Goal: Communication & Community: Answer question/provide support

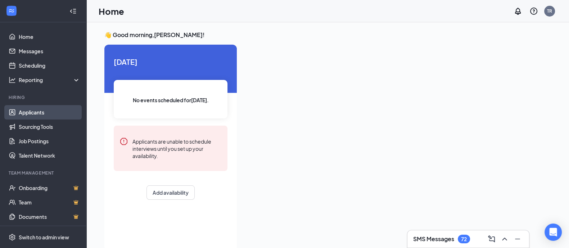
click at [31, 109] on link "Applicants" at bounding box center [50, 112] width 62 height 14
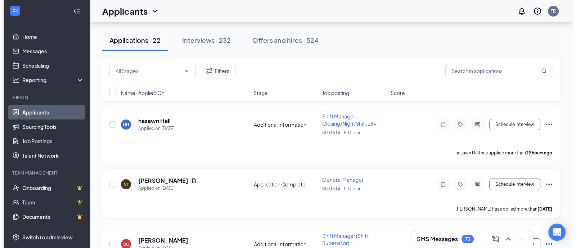
scroll to position [90, 0]
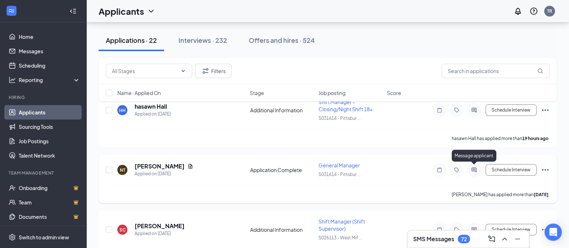
click at [475, 170] on icon "ActiveChat" at bounding box center [474, 170] width 9 height 6
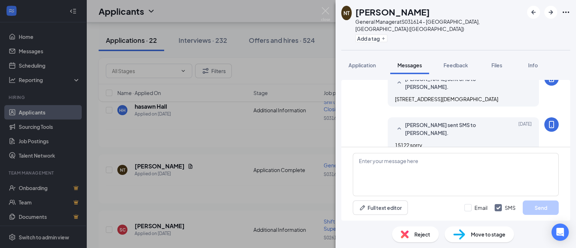
scroll to position [404, 0]
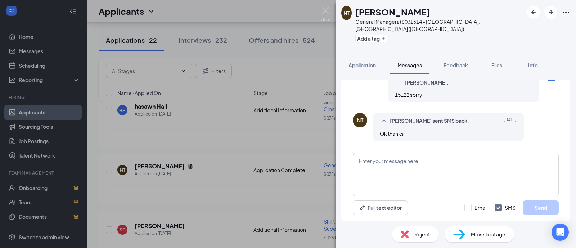
scroll to position [404, 0]
click at [386, 163] on textarea at bounding box center [456, 174] width 206 height 43
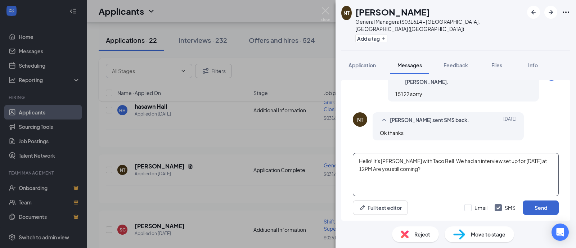
type textarea "Hello! It's [PERSON_NAME] with Taco Bell. We had an interview set up for [DATE]…"
click at [542, 211] on button "Send" at bounding box center [541, 208] width 36 height 14
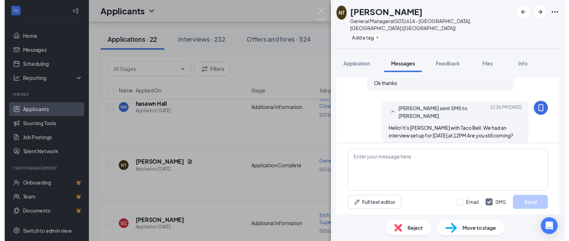
scroll to position [458, 0]
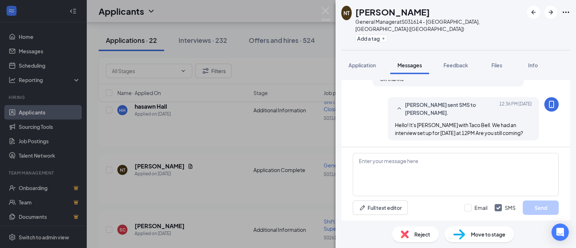
click at [278, 141] on div "NT [PERSON_NAME] General Manager at S031614 - [GEOGRAPHIC_DATA], [GEOGRAPHIC_DA…" at bounding box center [288, 124] width 576 height 248
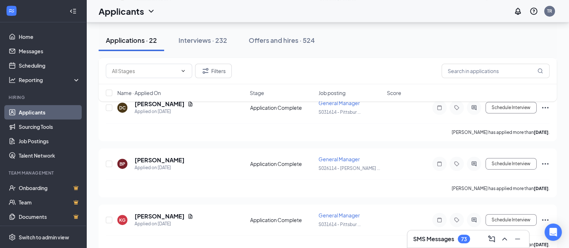
scroll to position [405, 0]
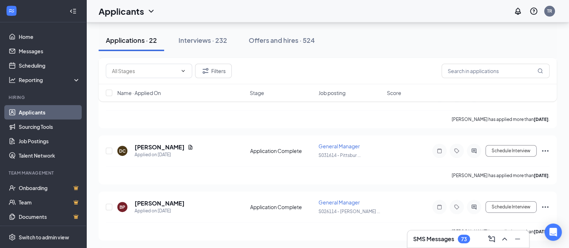
click at [136, 38] on div "Applications · 22" at bounding box center [131, 40] width 51 height 9
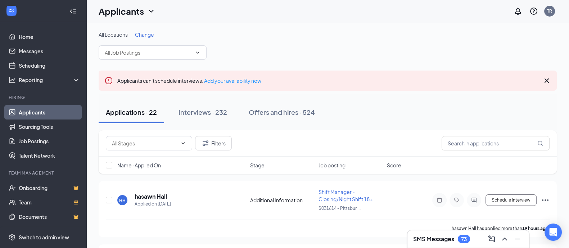
click at [42, 109] on link "Applicants" at bounding box center [50, 112] width 62 height 14
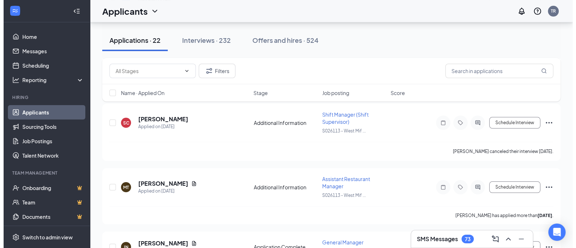
scroll to position [135, 0]
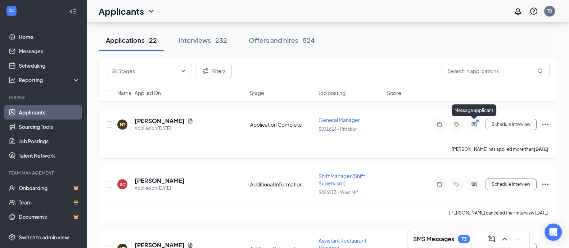
click at [470, 122] on icon "ActiveChat" at bounding box center [474, 125] width 9 height 6
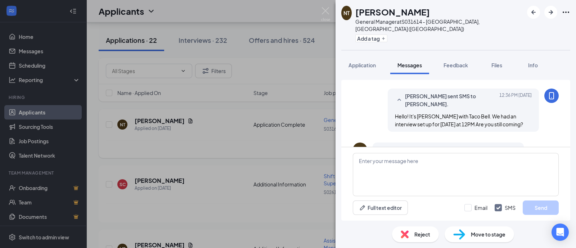
scroll to position [412, 0]
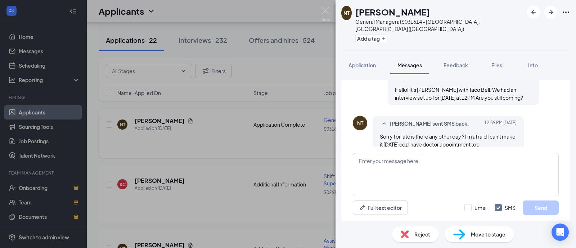
scroll to position [412, 0]
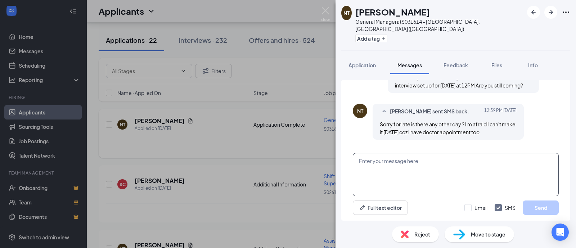
click at [396, 166] on textarea at bounding box center [456, 174] width 206 height 43
type textarea "Can you make it [DATE]?"
click at [541, 211] on button "Send" at bounding box center [541, 208] width 36 height 14
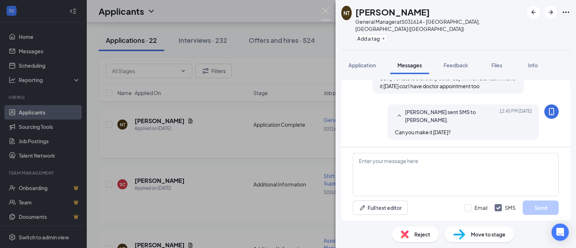
scroll to position [458, 0]
